Goal: Information Seeking & Learning: Learn about a topic

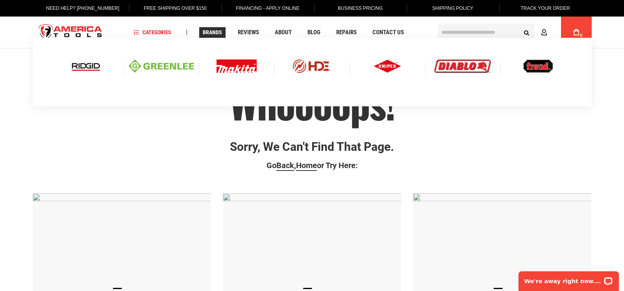
click at [90, 68] on img at bounding box center [86, 65] width 33 height 13
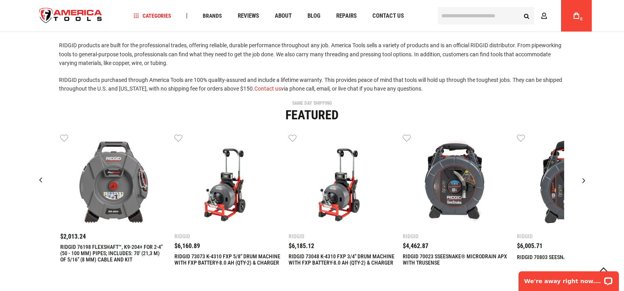
scroll to position [197, 0]
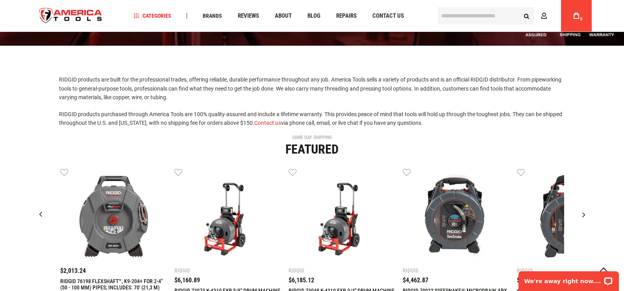
click at [594, 205] on div "Next slide" at bounding box center [584, 215] width 20 height 20
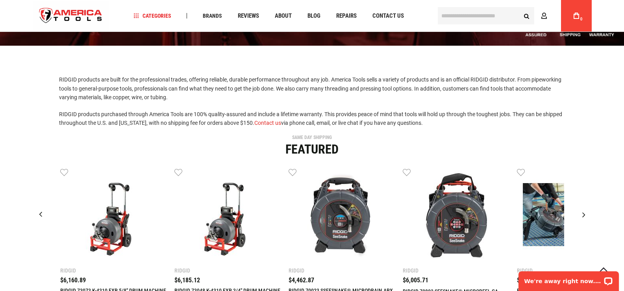
click at [594, 205] on div "Next slide" at bounding box center [584, 215] width 20 height 20
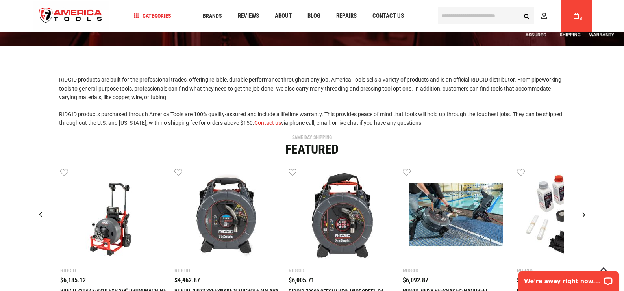
click at [594, 205] on div "Next slide" at bounding box center [584, 215] width 20 height 20
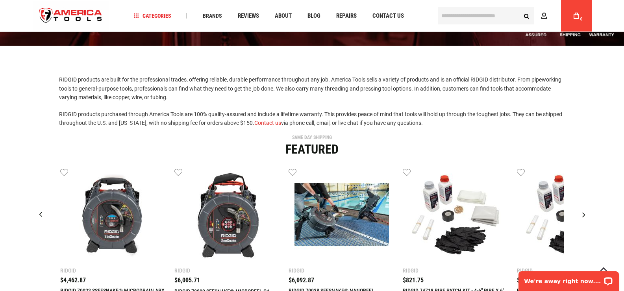
click at [594, 205] on div "Next slide" at bounding box center [584, 215] width 20 height 20
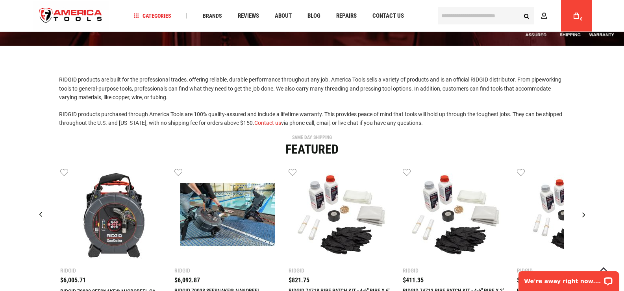
click at [594, 205] on div "Next slide" at bounding box center [584, 215] width 20 height 20
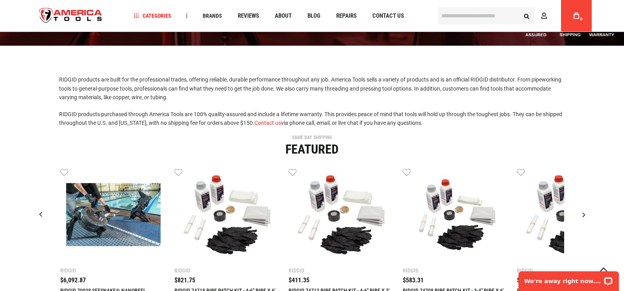
click at [594, 205] on div "Next slide" at bounding box center [584, 215] width 20 height 20
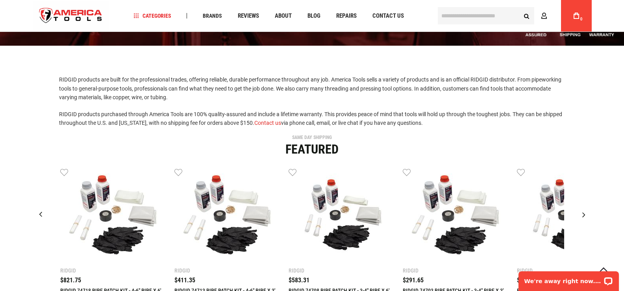
click at [594, 205] on div "Next slide" at bounding box center [584, 215] width 20 height 20
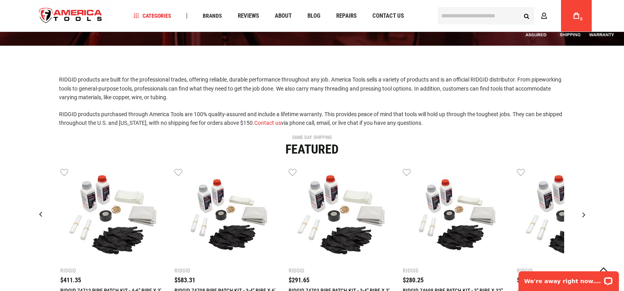
click at [594, 205] on div "Next slide" at bounding box center [584, 215] width 20 height 20
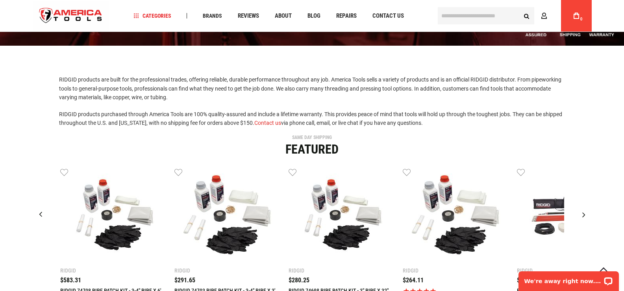
click at [594, 205] on div "Next slide" at bounding box center [584, 215] width 20 height 20
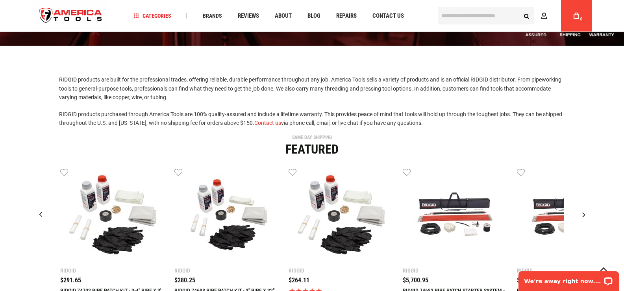
click at [594, 205] on div "Next slide" at bounding box center [584, 215] width 20 height 20
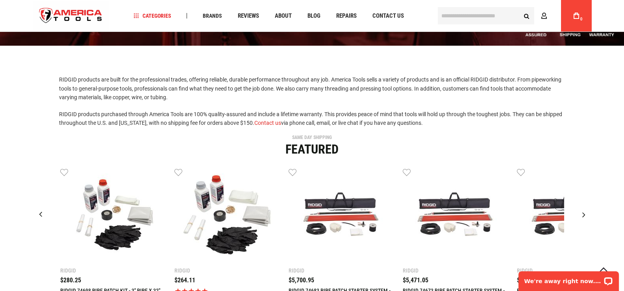
click at [594, 205] on div "Next slide" at bounding box center [584, 215] width 20 height 20
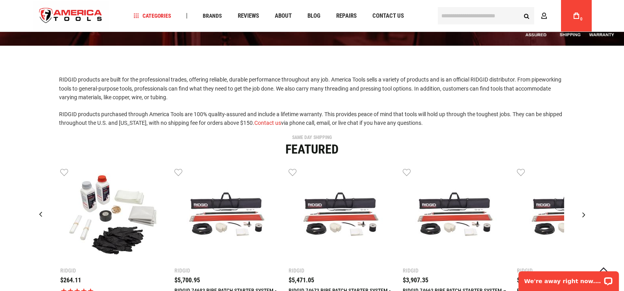
click at [594, 205] on div "Next slide" at bounding box center [584, 215] width 20 height 20
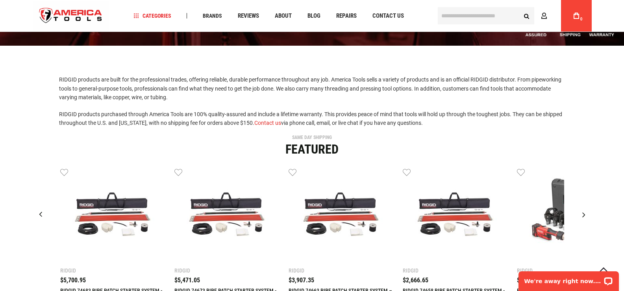
click at [594, 205] on div "Next slide" at bounding box center [584, 215] width 20 height 20
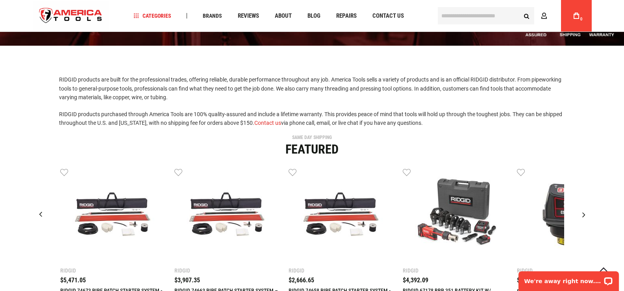
click at [594, 205] on div "Next slide" at bounding box center [584, 215] width 20 height 20
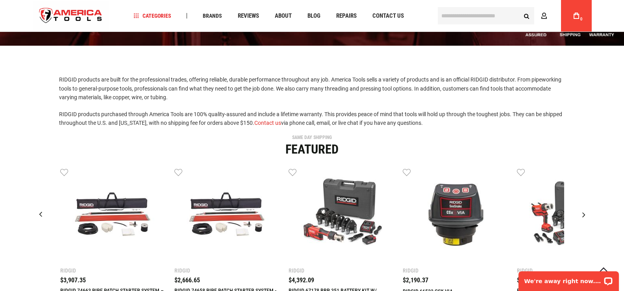
click at [594, 205] on div "Next slide" at bounding box center [584, 215] width 20 height 20
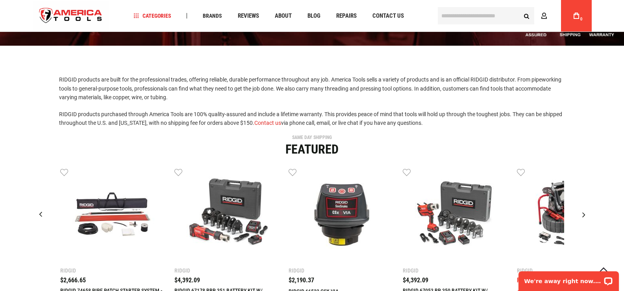
click at [594, 205] on div "Next slide" at bounding box center [584, 215] width 20 height 20
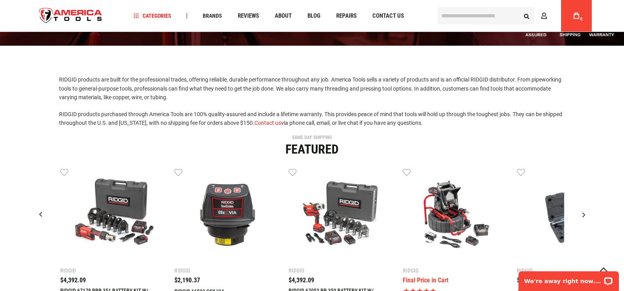
click at [594, 205] on div "Next slide" at bounding box center [584, 215] width 20 height 20
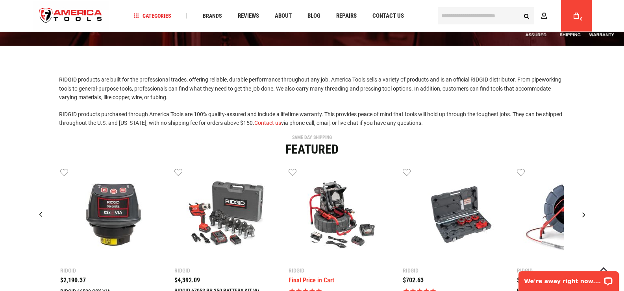
click at [594, 205] on div "Next slide" at bounding box center [584, 215] width 20 height 20
click at [31, 205] on div "Previous slide" at bounding box center [41, 215] width 20 height 20
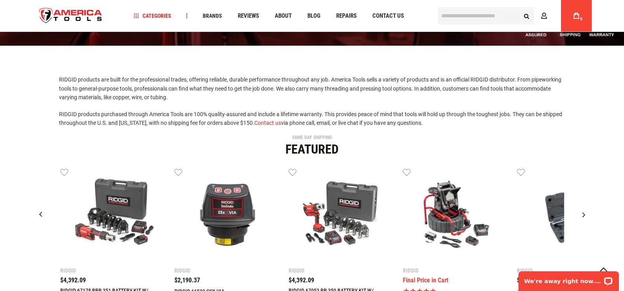
click at [31, 205] on div "Previous slide" at bounding box center [41, 215] width 20 height 20
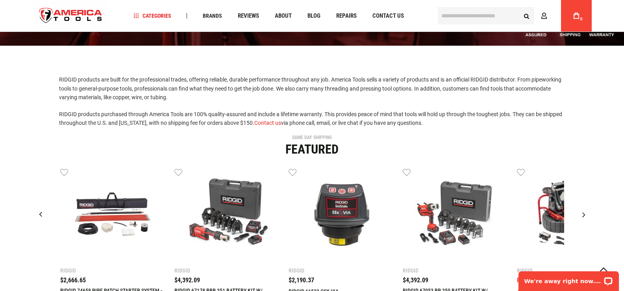
click at [31, 205] on div "Previous slide" at bounding box center [41, 215] width 20 height 20
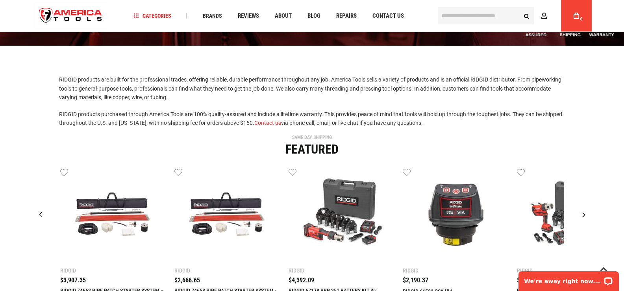
click at [31, 205] on div "Previous slide" at bounding box center [41, 215] width 20 height 20
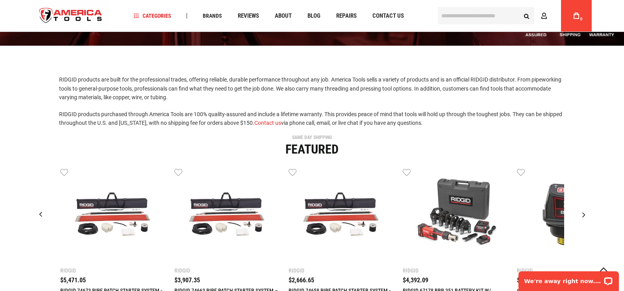
click at [31, 205] on div "Previous slide" at bounding box center [41, 215] width 20 height 20
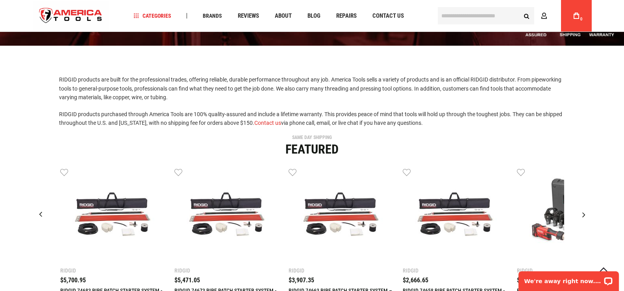
click at [31, 205] on div "Previous slide" at bounding box center [41, 215] width 20 height 20
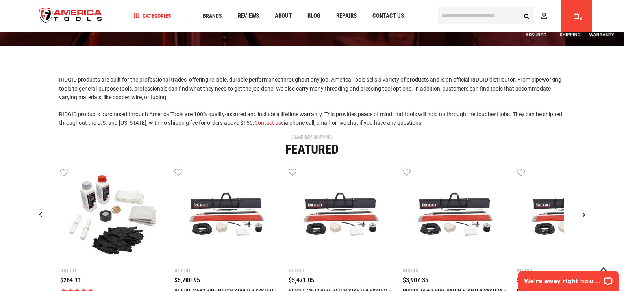
click at [31, 205] on div "Previous slide" at bounding box center [41, 215] width 20 height 20
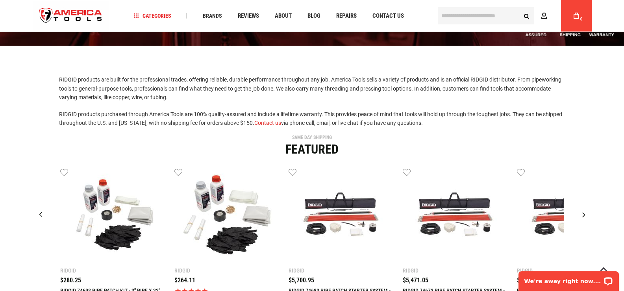
click at [31, 205] on div "Previous slide" at bounding box center [41, 215] width 20 height 20
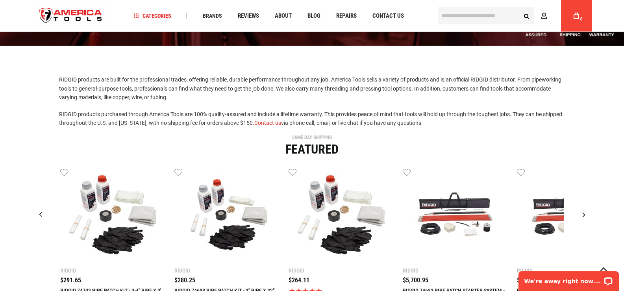
click at [31, 205] on div "Previous slide" at bounding box center [41, 215] width 20 height 20
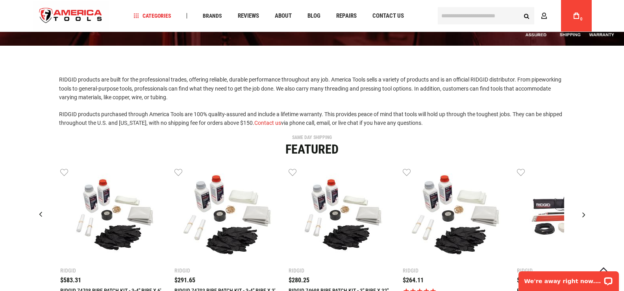
click at [31, 205] on div "Previous slide" at bounding box center [41, 215] width 20 height 20
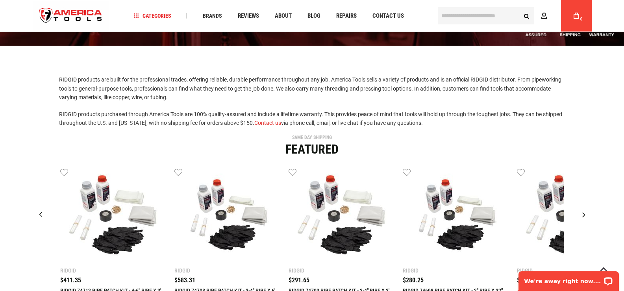
click at [31, 205] on div "Previous slide" at bounding box center [41, 215] width 20 height 20
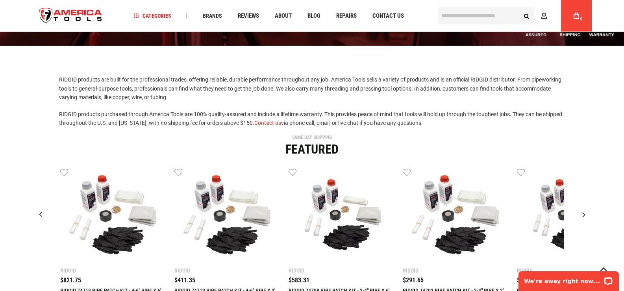
click at [31, 205] on div "Previous slide" at bounding box center [41, 215] width 20 height 20
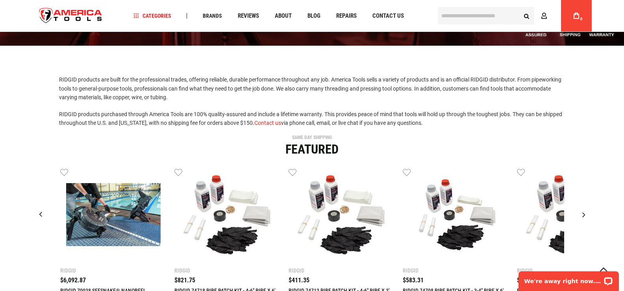
click at [31, 205] on div "Previous slide" at bounding box center [41, 215] width 20 height 20
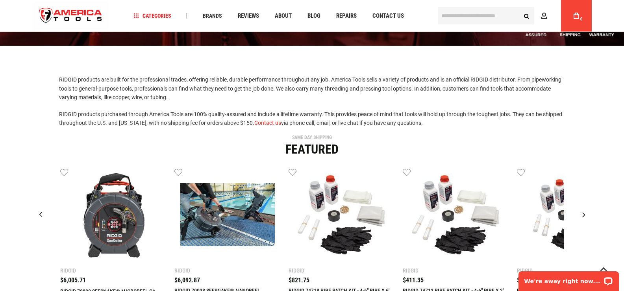
click at [31, 205] on div "Previous slide" at bounding box center [41, 215] width 20 height 20
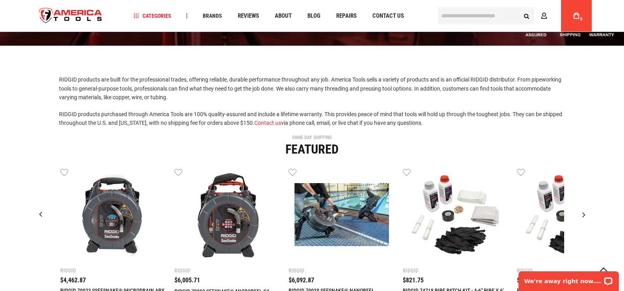
click at [31, 205] on div "Previous slide" at bounding box center [41, 215] width 20 height 20
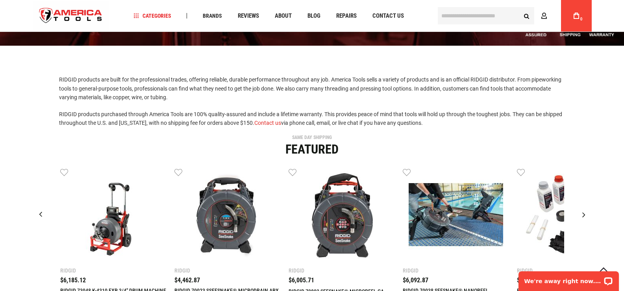
click at [31, 205] on div "Previous slide" at bounding box center [41, 215] width 20 height 20
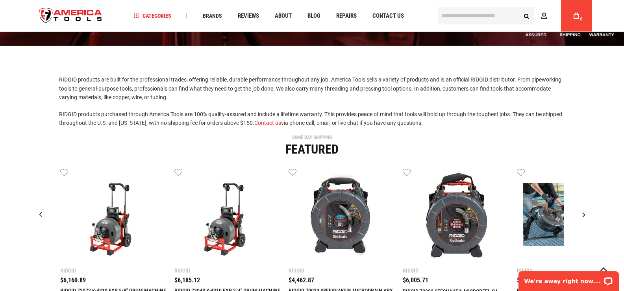
click at [31, 205] on div "Previous slide" at bounding box center [41, 215] width 20 height 20
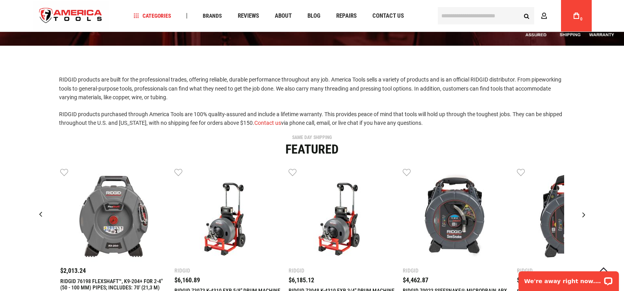
click at [31, 205] on div "Previous slide" at bounding box center [41, 215] width 20 height 20
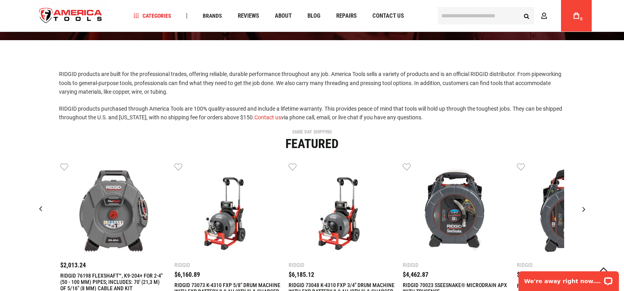
scroll to position [354, 0]
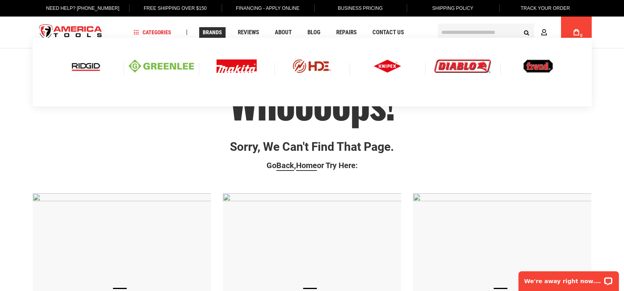
click at [90, 67] on img at bounding box center [86, 65] width 33 height 13
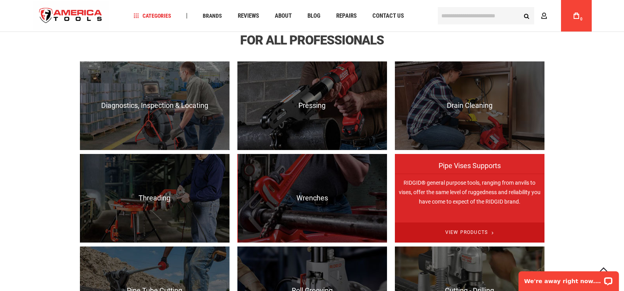
scroll to position [512, 0]
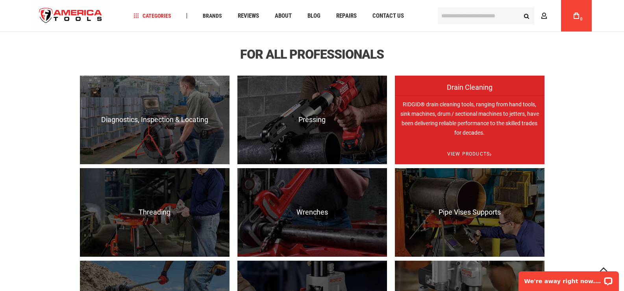
click at [463, 100] on p "RIDGID® drain cleaning tools, ranging from hand tools, sink machines, drum / se…" at bounding box center [470, 139] width 150 height 89
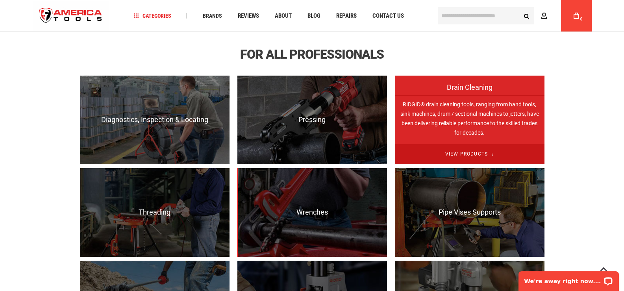
click at [468, 144] on span "View Products" at bounding box center [470, 154] width 150 height 20
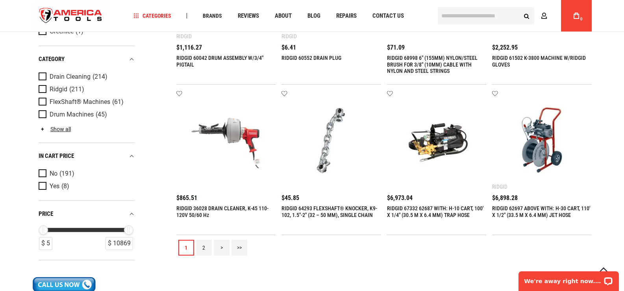
scroll to position [867, 0]
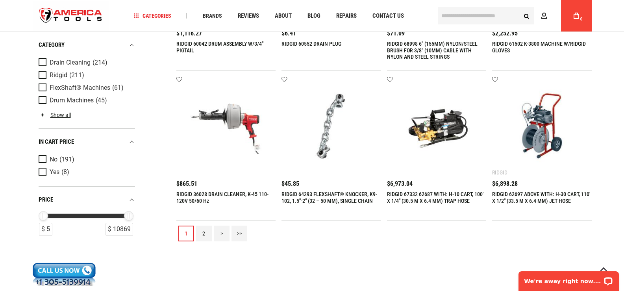
click at [209, 226] on link "2" at bounding box center [204, 234] width 16 height 16
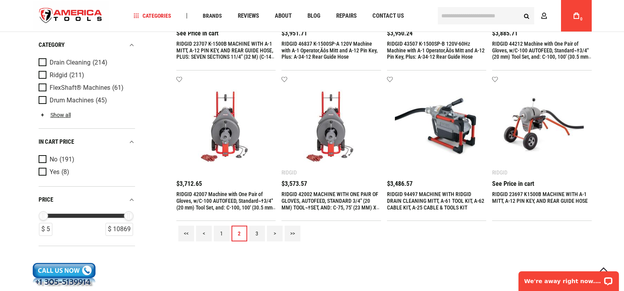
click at [259, 226] on link "3" at bounding box center [257, 234] width 16 height 16
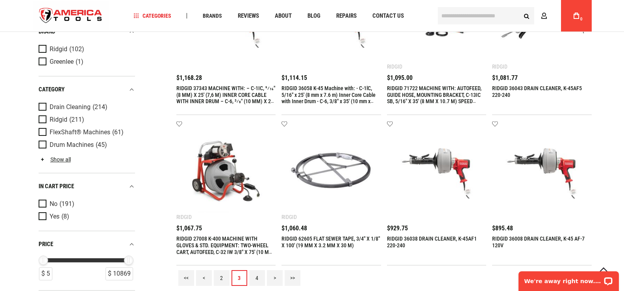
scroll to position [827, 0]
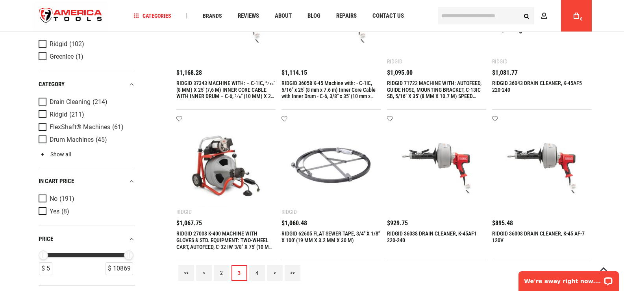
click at [259, 265] on link "4" at bounding box center [257, 273] width 16 height 16
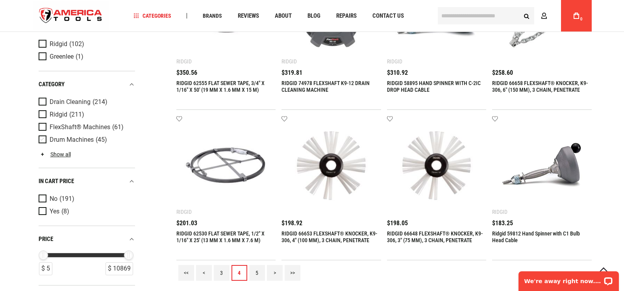
click at [66, 136] on span "Drum Machines" at bounding box center [72, 139] width 44 height 7
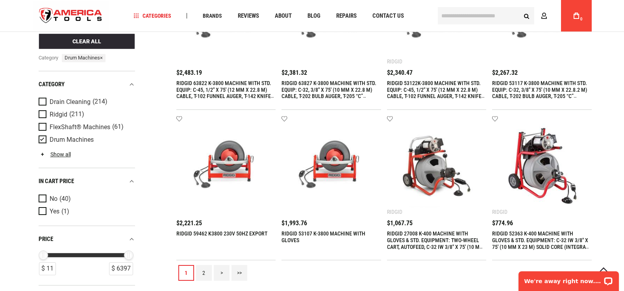
scroll to position [867, 0]
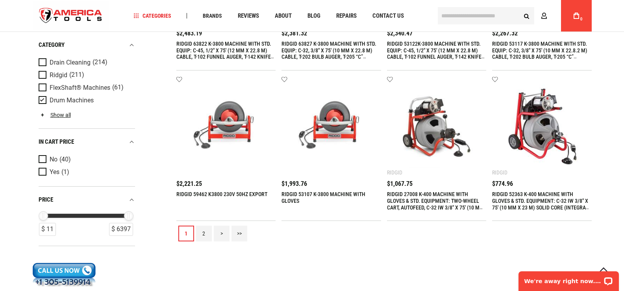
click at [208, 226] on link "2" at bounding box center [204, 234] width 16 height 16
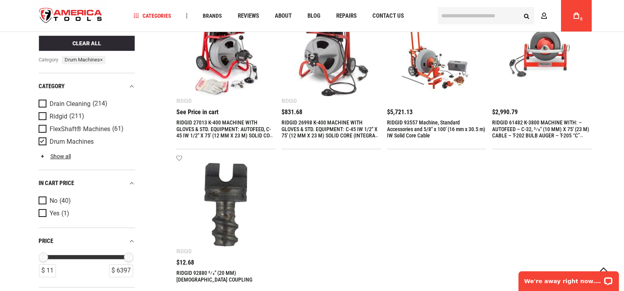
scroll to position [827, 0]
